Goal: Book appointment/travel/reservation

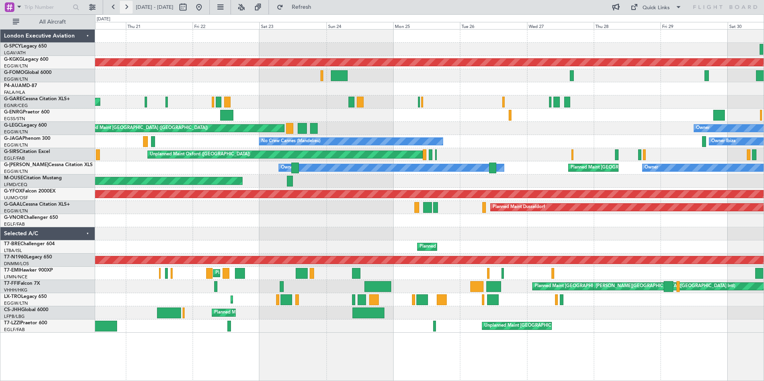
click at [127, 9] on button at bounding box center [126, 7] width 13 height 13
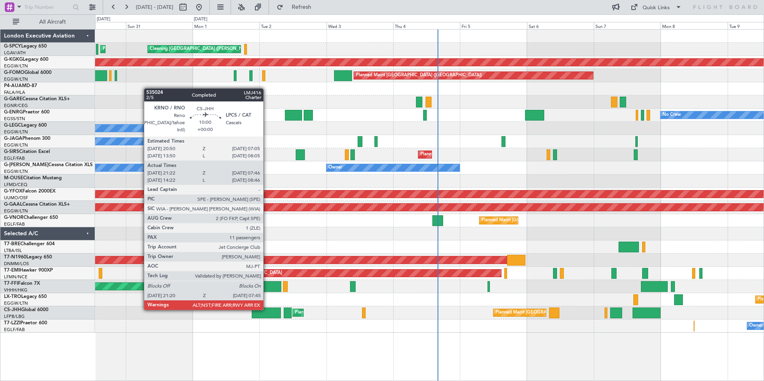
click at [267, 309] on div at bounding box center [266, 313] width 29 height 11
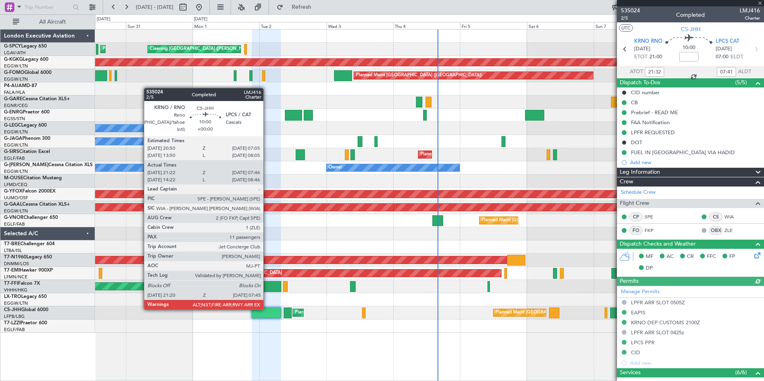
click at [267, 309] on div at bounding box center [266, 313] width 29 height 11
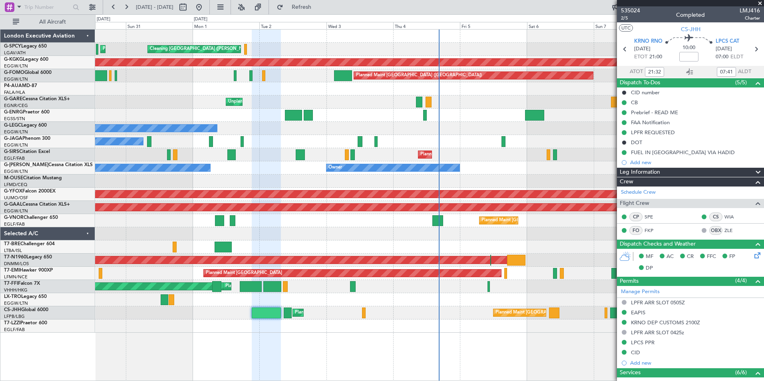
click at [761, 2] on span at bounding box center [760, 3] width 8 height 7
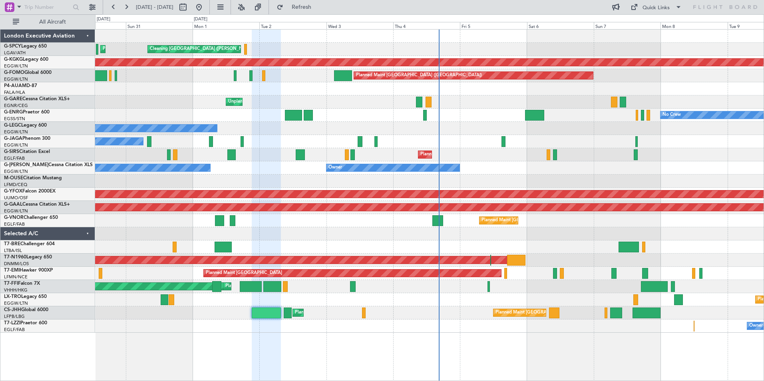
type input "0"
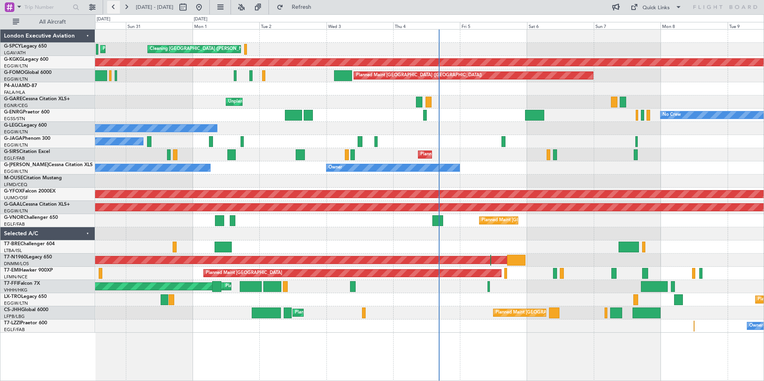
click at [111, 7] on button at bounding box center [113, 7] width 13 height 13
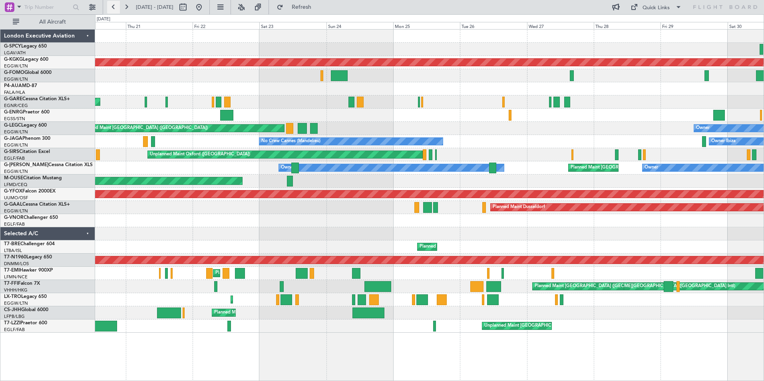
click at [111, 7] on button at bounding box center [113, 7] width 13 height 13
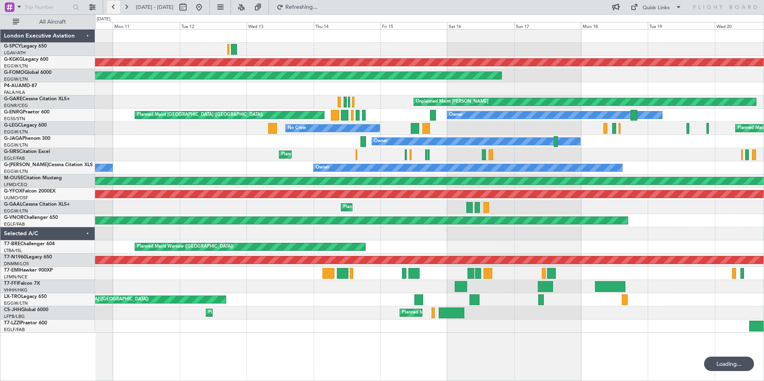
click at [111, 7] on button at bounding box center [113, 7] width 13 height 13
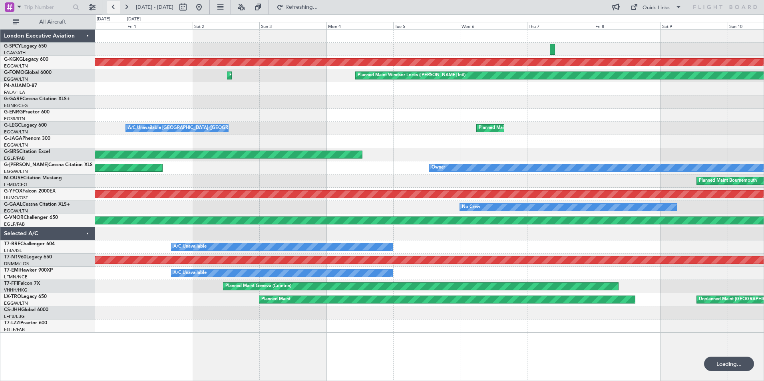
click at [111, 7] on button at bounding box center [113, 7] width 13 height 13
